Goal: Task Accomplishment & Management: Manage account settings

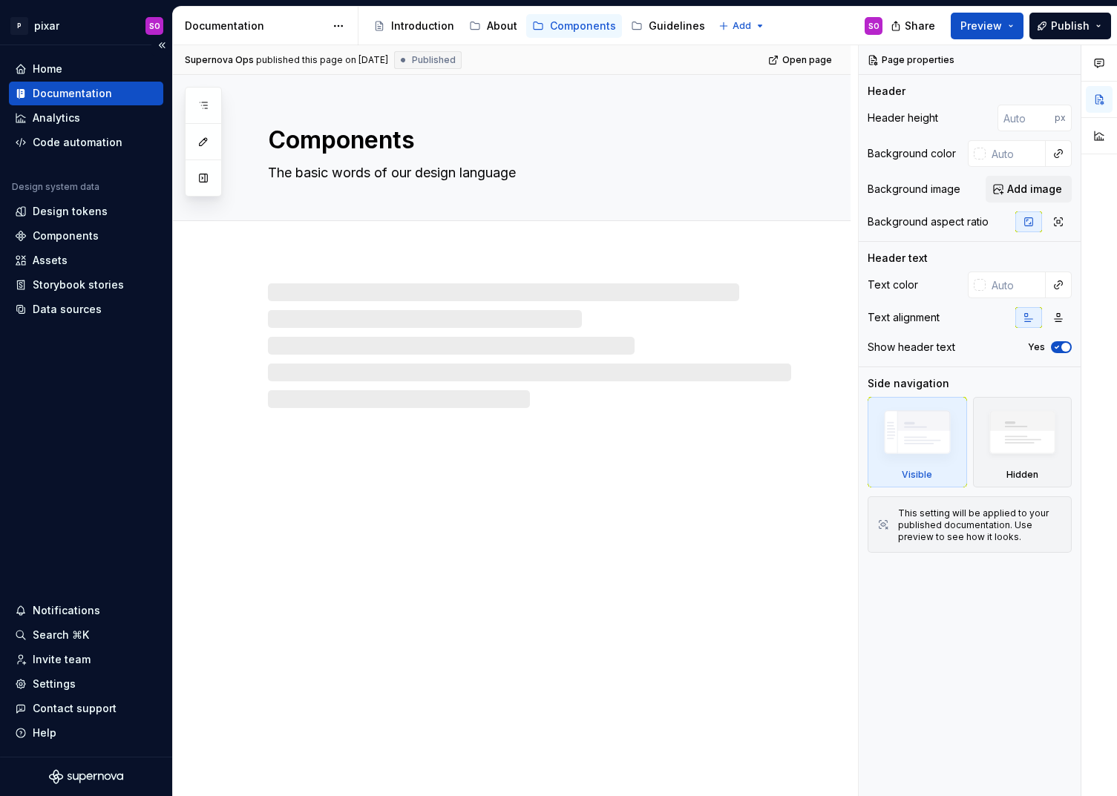
type textarea "*"
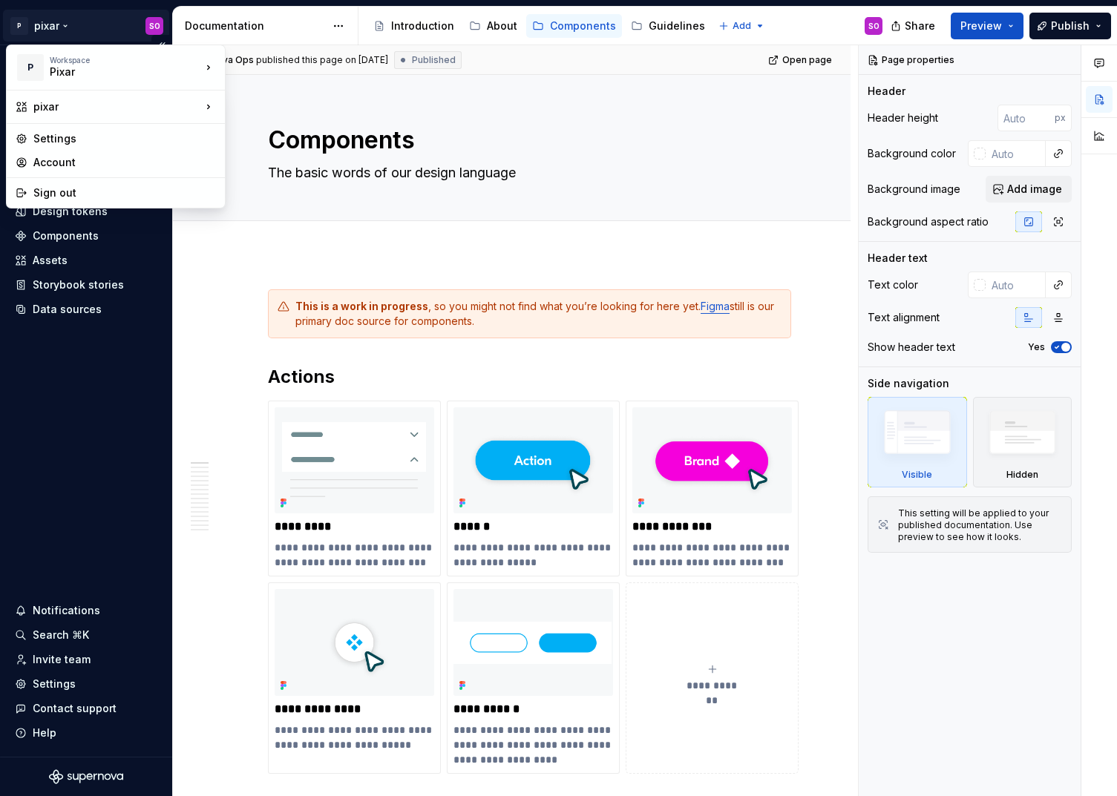
click at [38, 23] on html "P pixar SO Home Documentation Analytics Code automation Design system data Desi…" at bounding box center [558, 398] width 1117 height 796
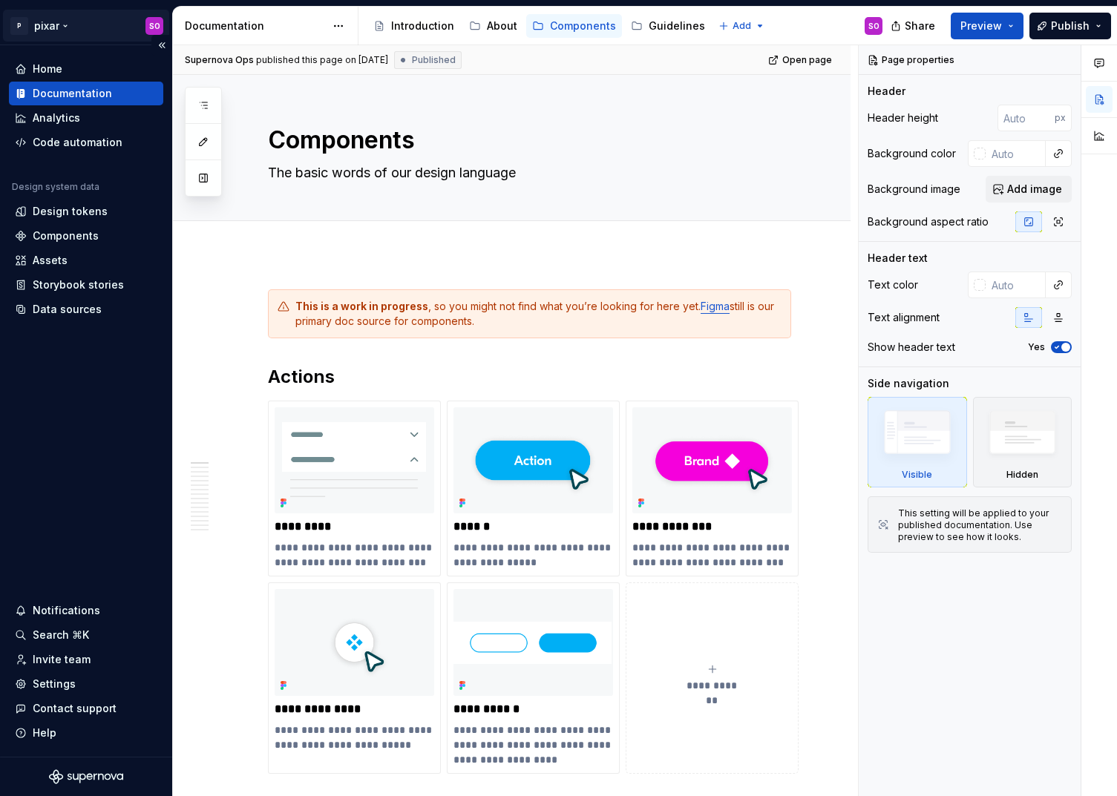
click at [61, 24] on html "P pixar SO Home Documentation Analytics Code automation Design system data Desi…" at bounding box center [558, 398] width 1117 height 796
click at [73, 134] on div "Code automation" at bounding box center [86, 143] width 154 height 24
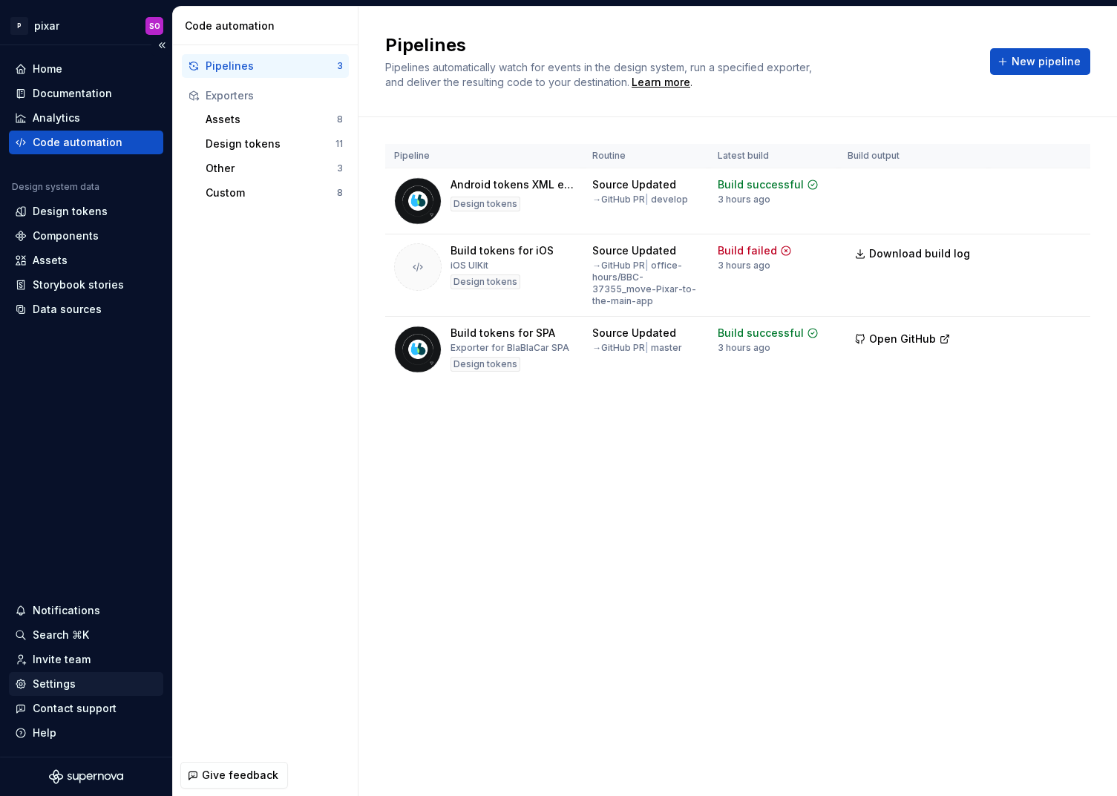
click at [72, 680] on div "Settings" at bounding box center [54, 684] width 43 height 15
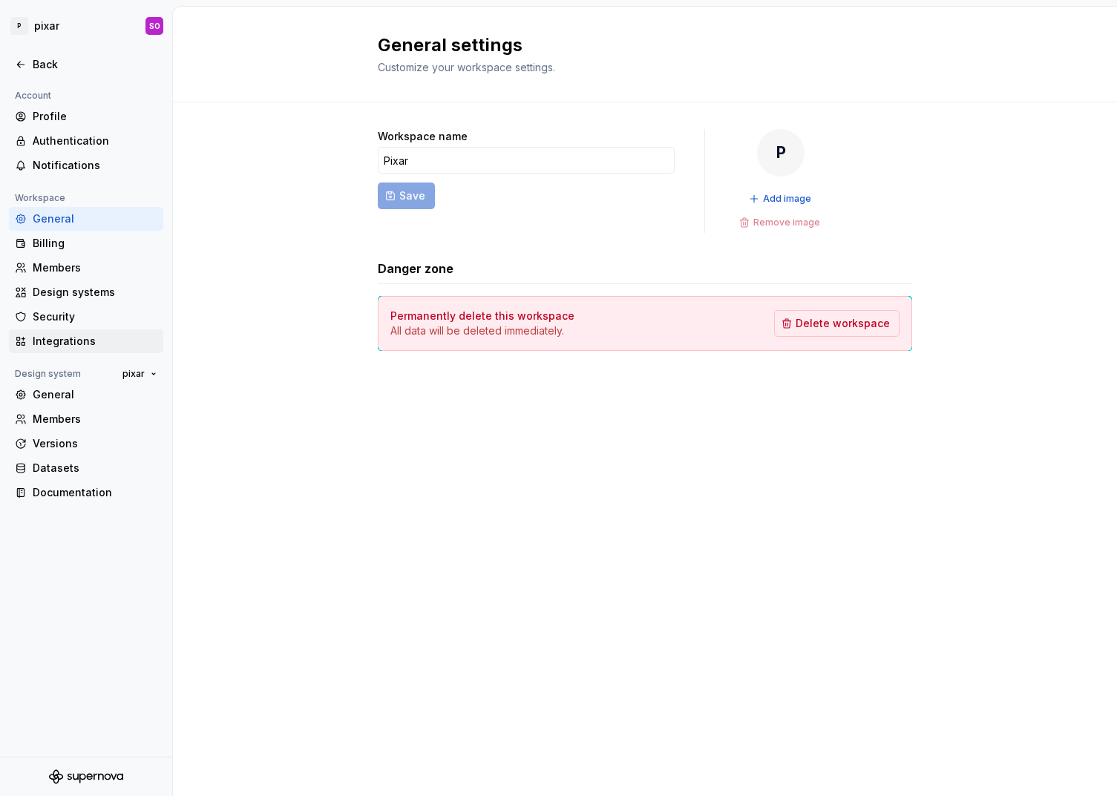
click at [74, 344] on div "Integrations" at bounding box center [95, 341] width 125 height 15
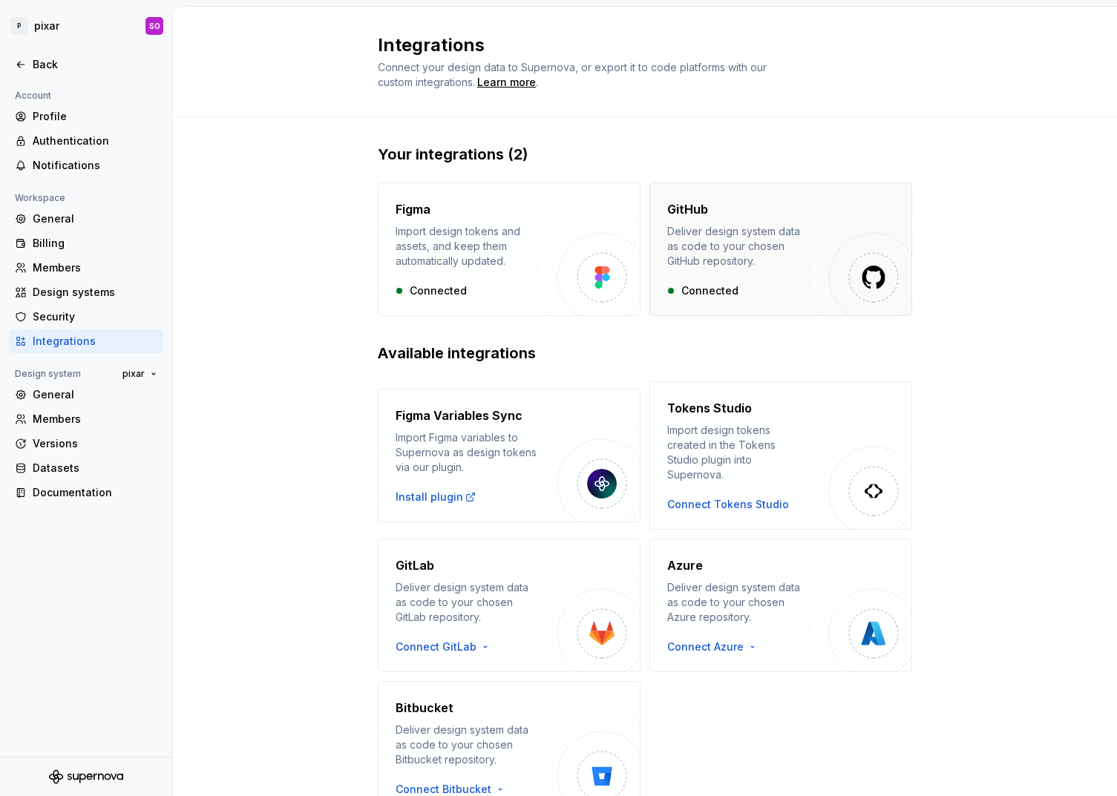
click at [806, 272] on div "GitHub Deliver design system data as code to your chosen GitHub repository. Con…" at bounding box center [737, 249] width 141 height 98
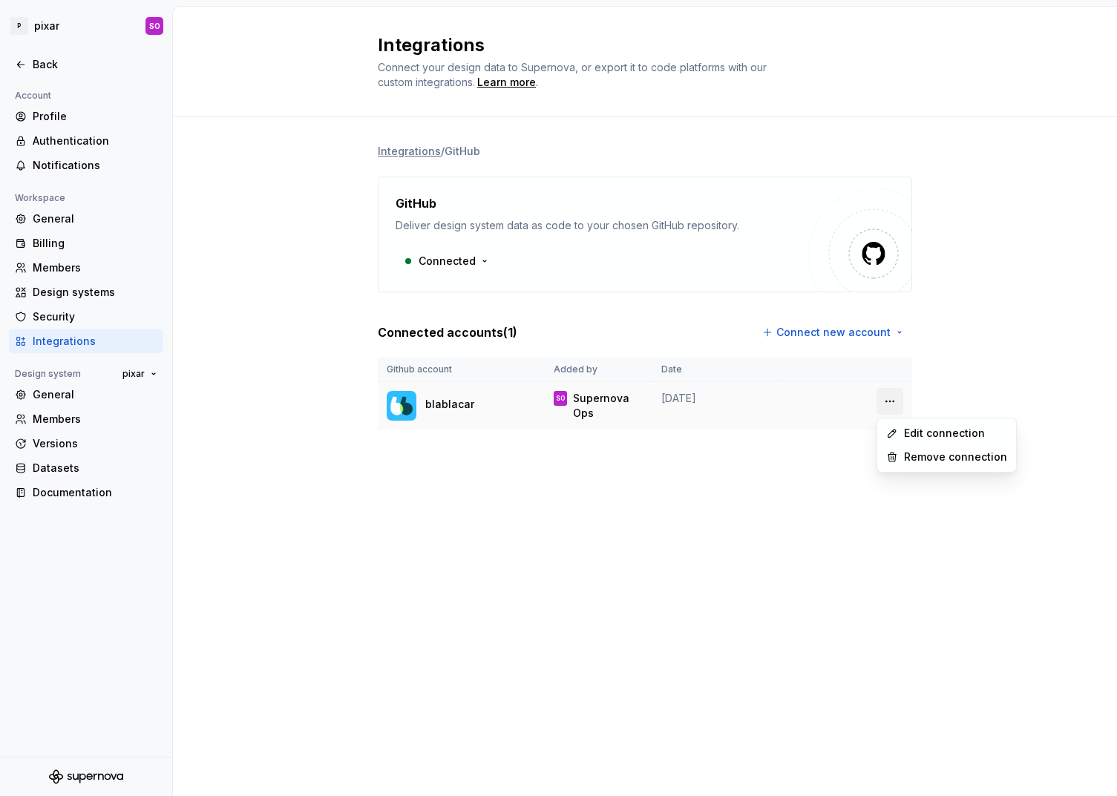
click at [886, 402] on html "P pixar SO Back Account Profile Authentication Notifications Workspace General …" at bounding box center [558, 398] width 1117 height 796
click at [766, 513] on html "P pixar SO Back Account Profile Authentication Notifications Workspace General …" at bounding box center [558, 398] width 1117 height 796
